Goal: Task Accomplishment & Management: Complete application form

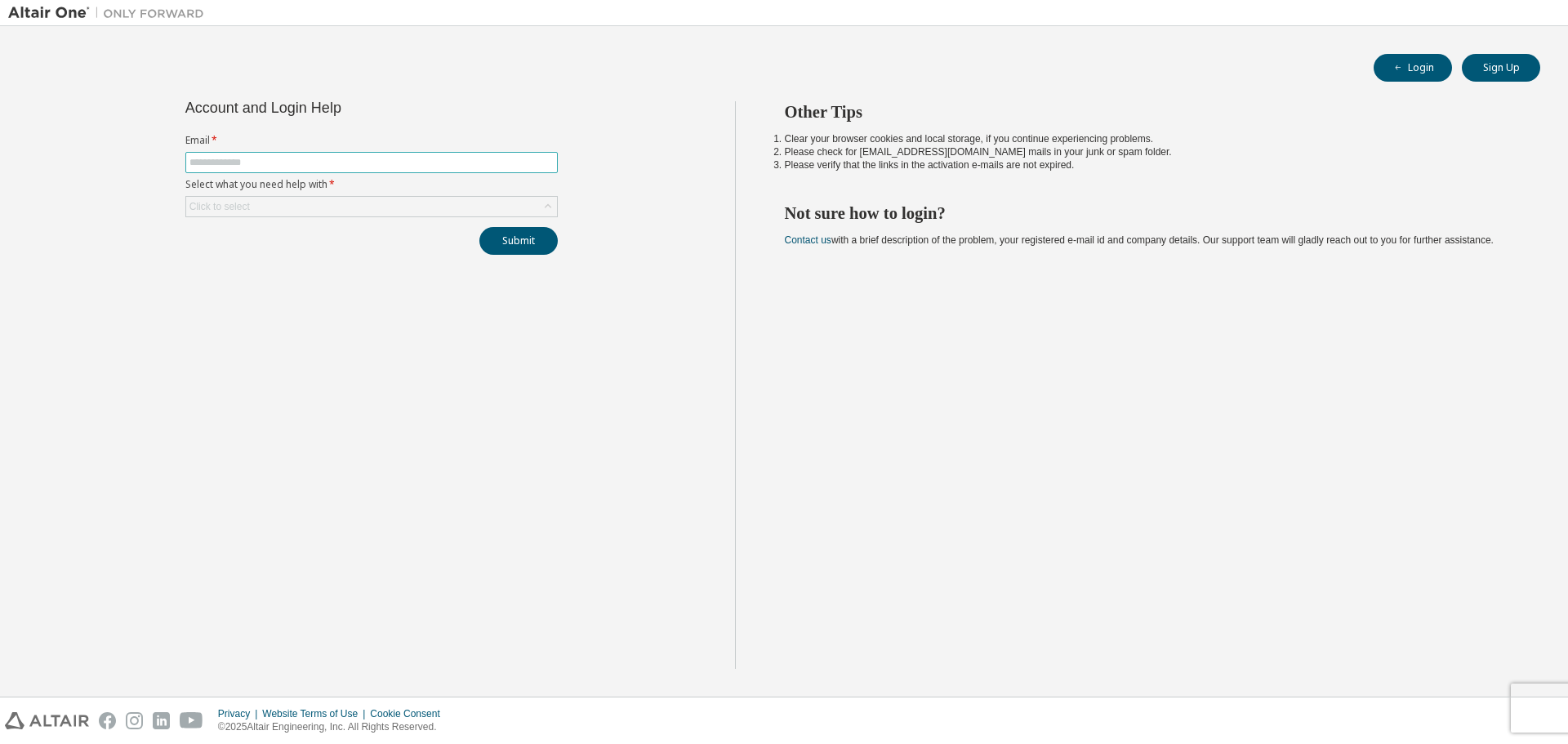
click at [247, 153] on span at bounding box center [371, 163] width 372 height 21
click at [244, 161] on input "text" at bounding box center [371, 163] width 364 height 13
type input "**********"
click at [479, 227] on button "Submit" at bounding box center [518, 241] width 78 height 28
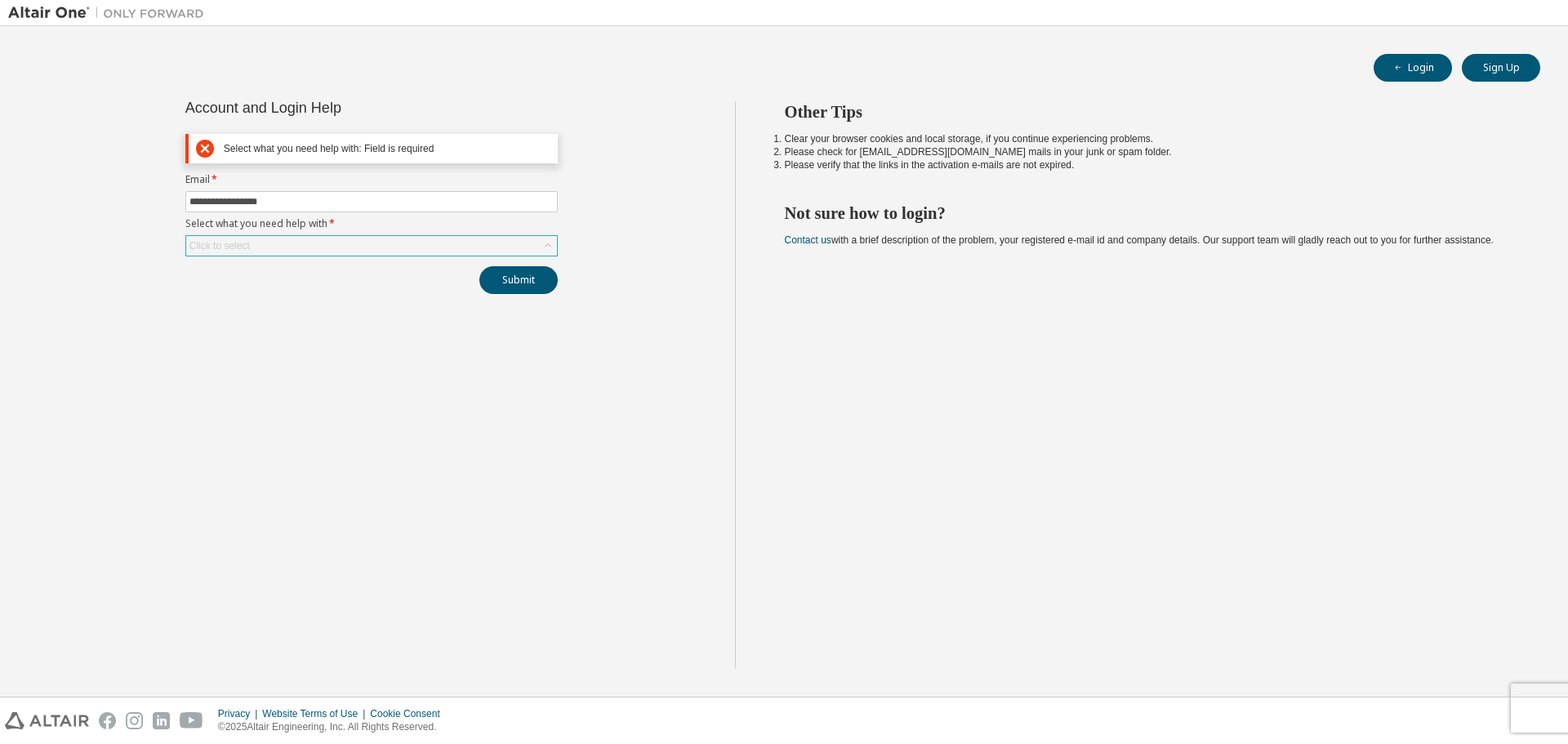
click at [322, 251] on div "Click to select" at bounding box center [371, 246] width 371 height 20
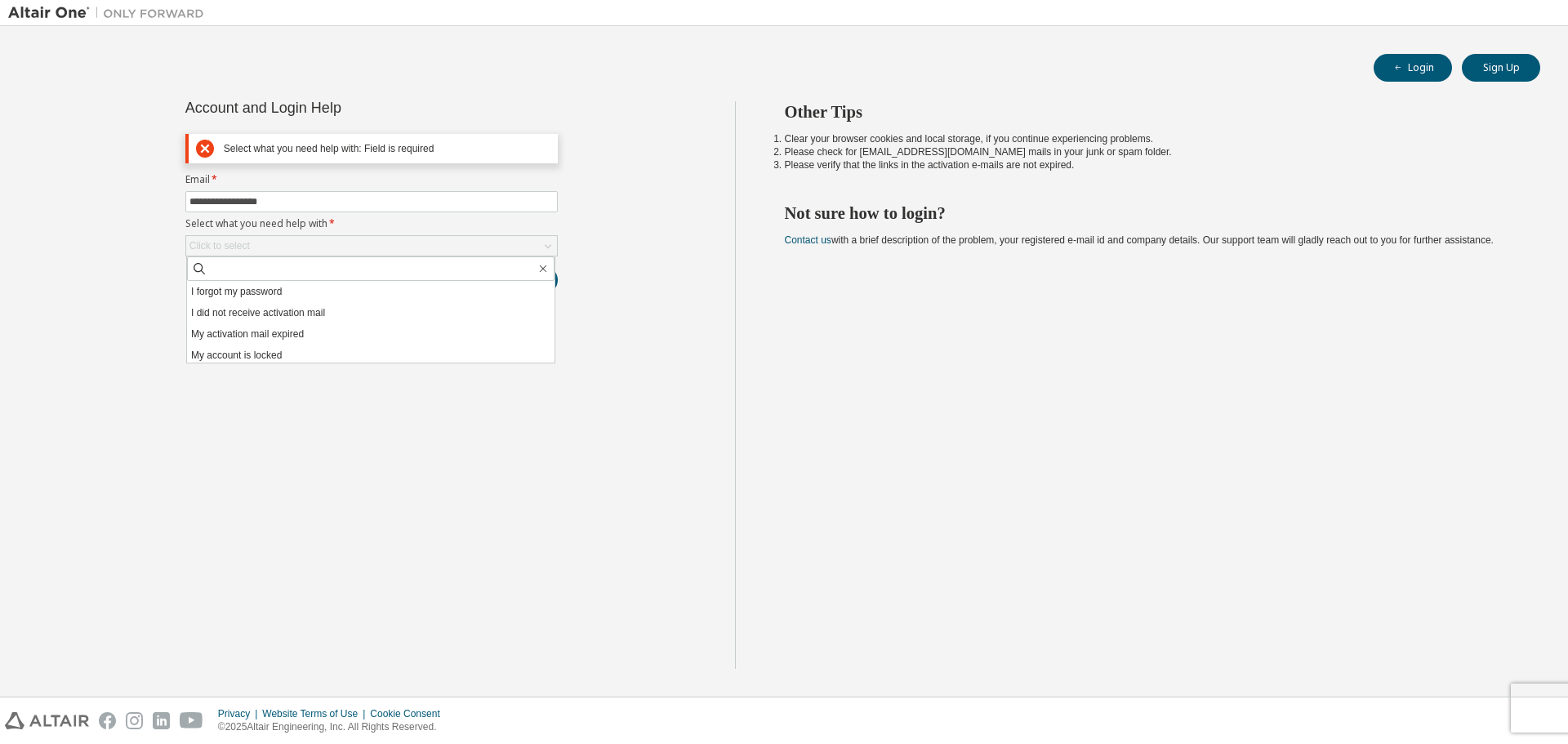
drag, startPoint x: 309, startPoint y: 296, endPoint x: 468, endPoint y: 307, distance: 159.4
click at [307, 296] on li "I forgot my password" at bounding box center [371, 291] width 367 height 21
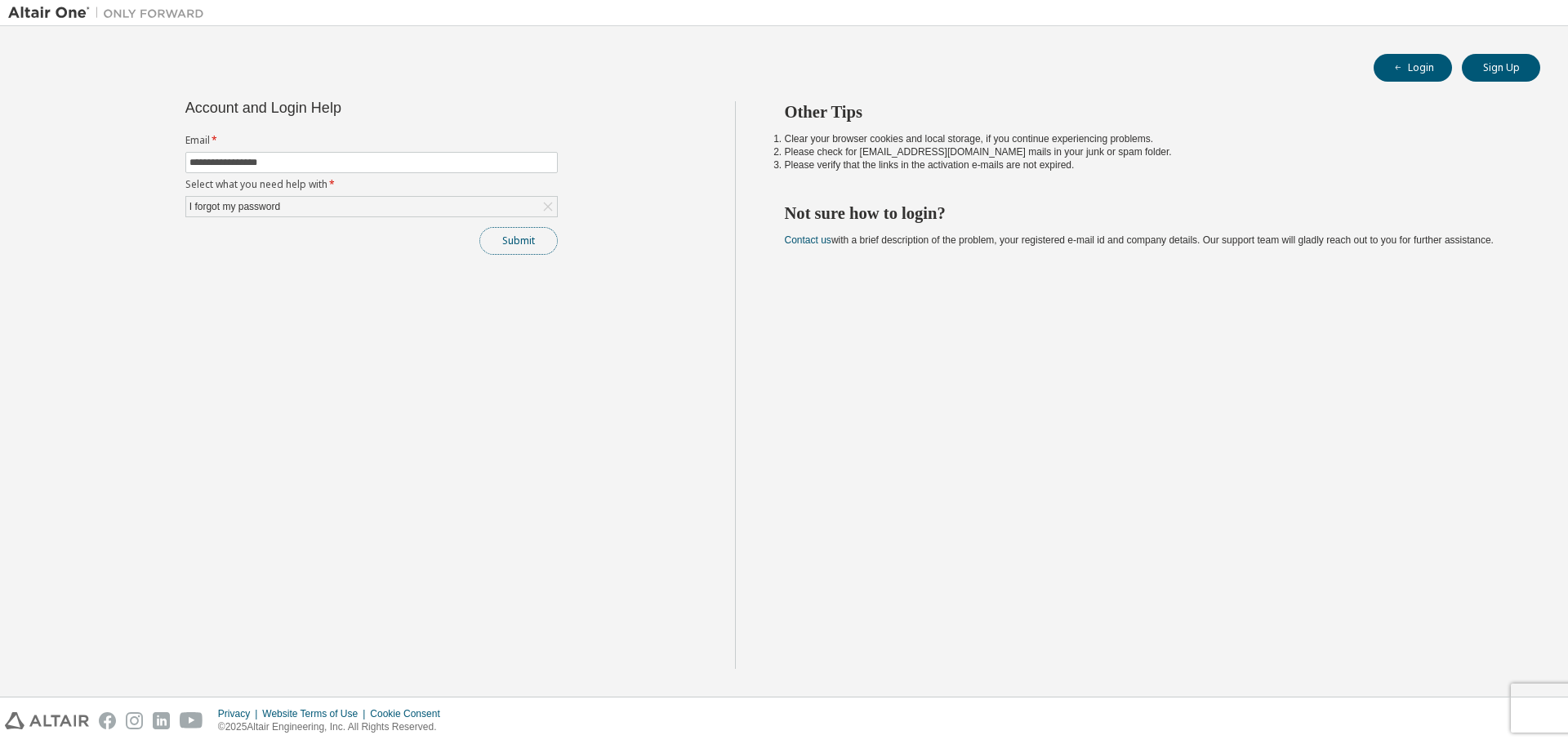
click at [543, 232] on button "Submit" at bounding box center [518, 241] width 78 height 28
click at [527, 246] on button "Submit" at bounding box center [518, 241] width 78 height 28
